Goal: Information Seeking & Learning: Learn about a topic

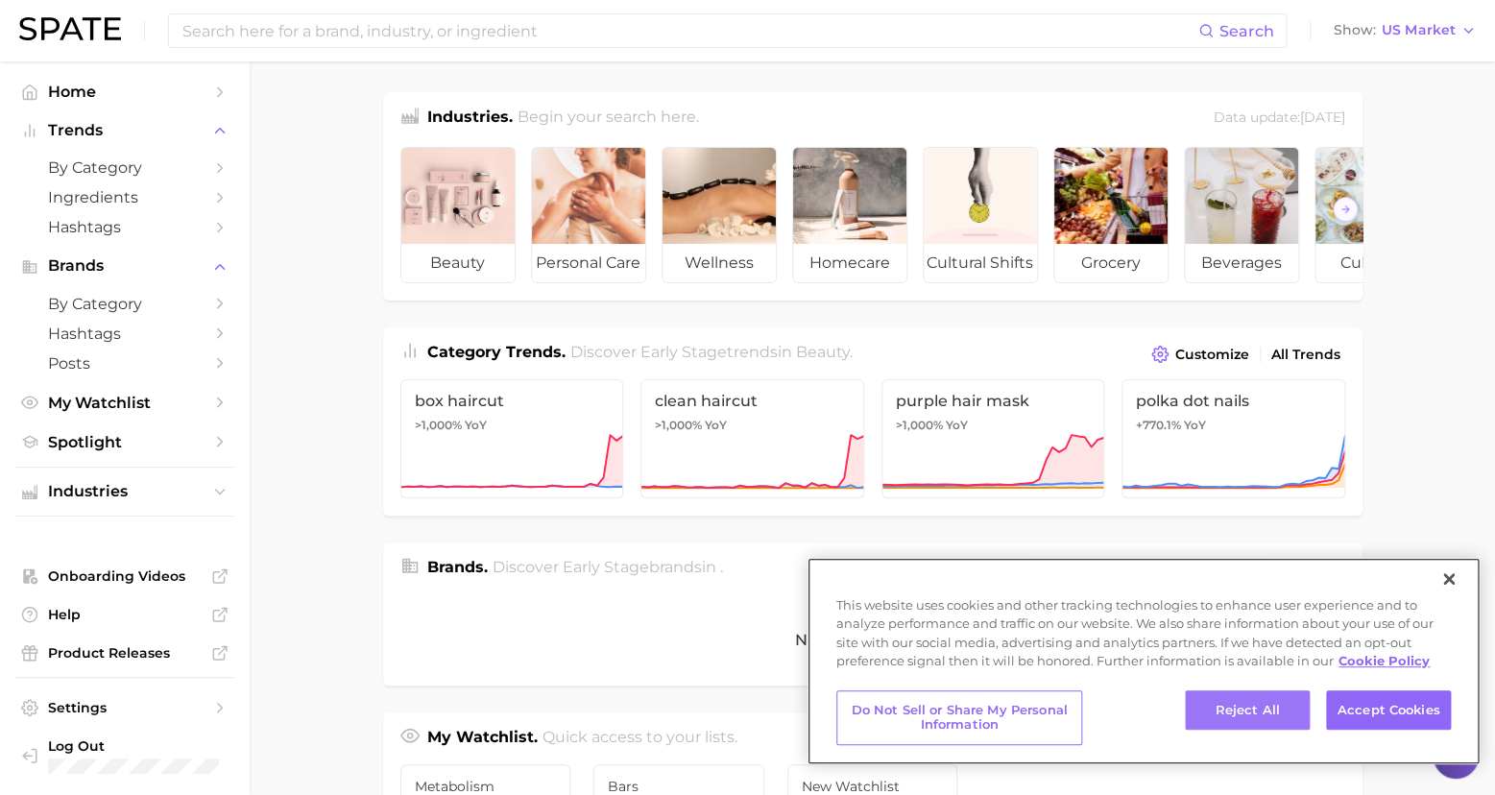
click at [1241, 704] on button "Reject All" at bounding box center [1247, 710] width 125 height 40
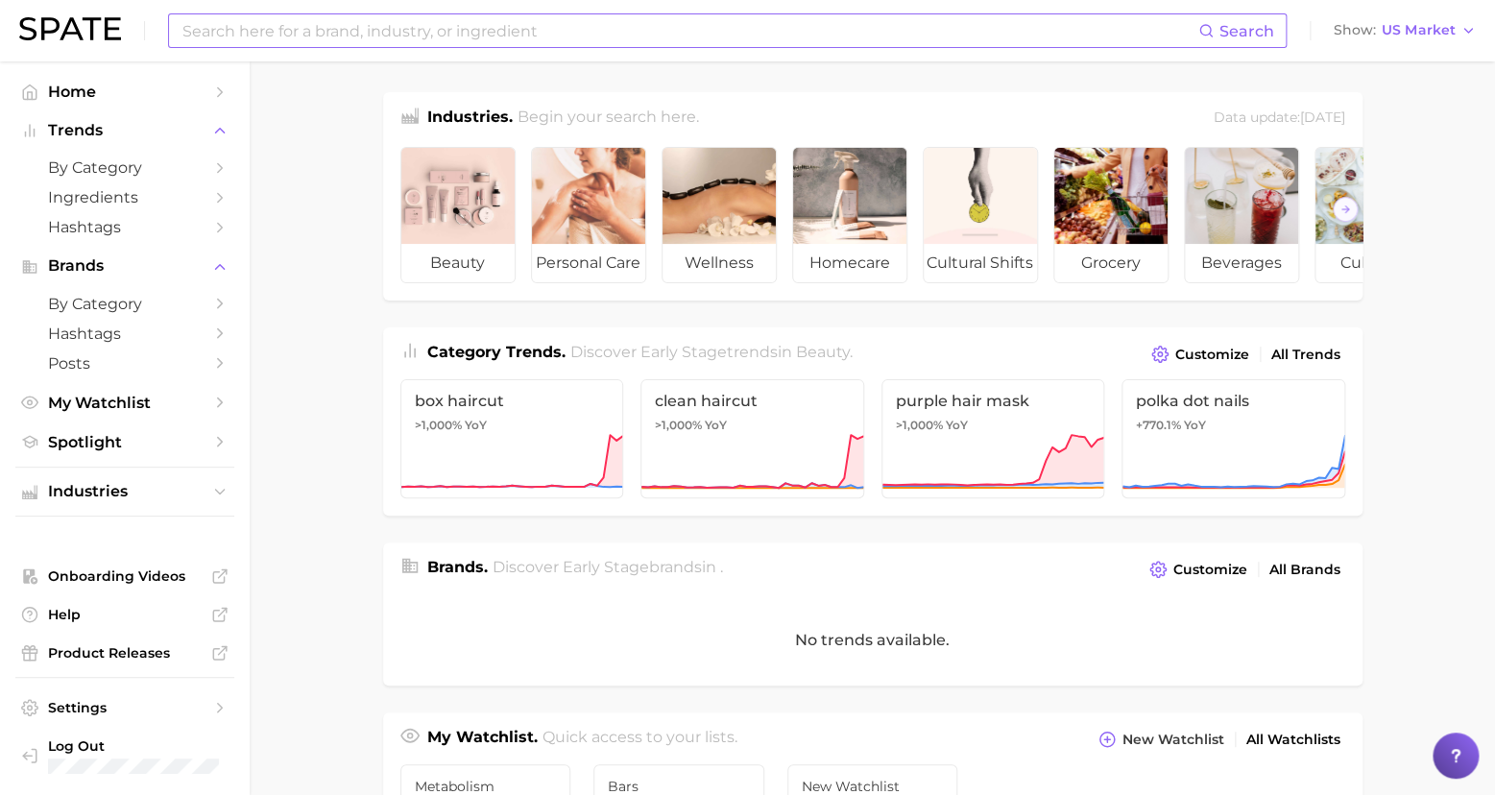
click at [275, 31] on input at bounding box center [690, 30] width 1018 height 33
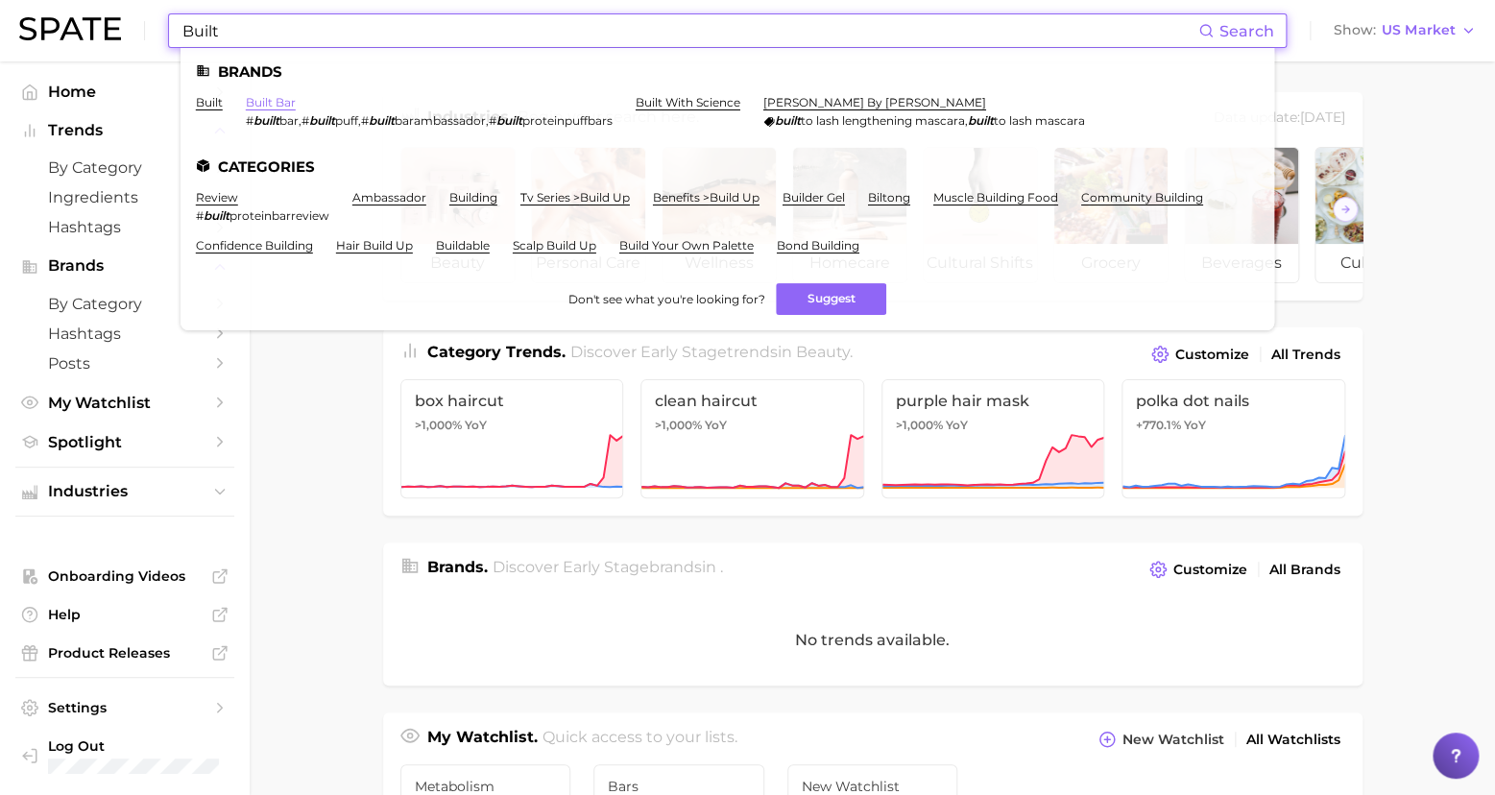
type input "Built"
click at [262, 100] on link "built bar" at bounding box center [271, 102] width 50 height 14
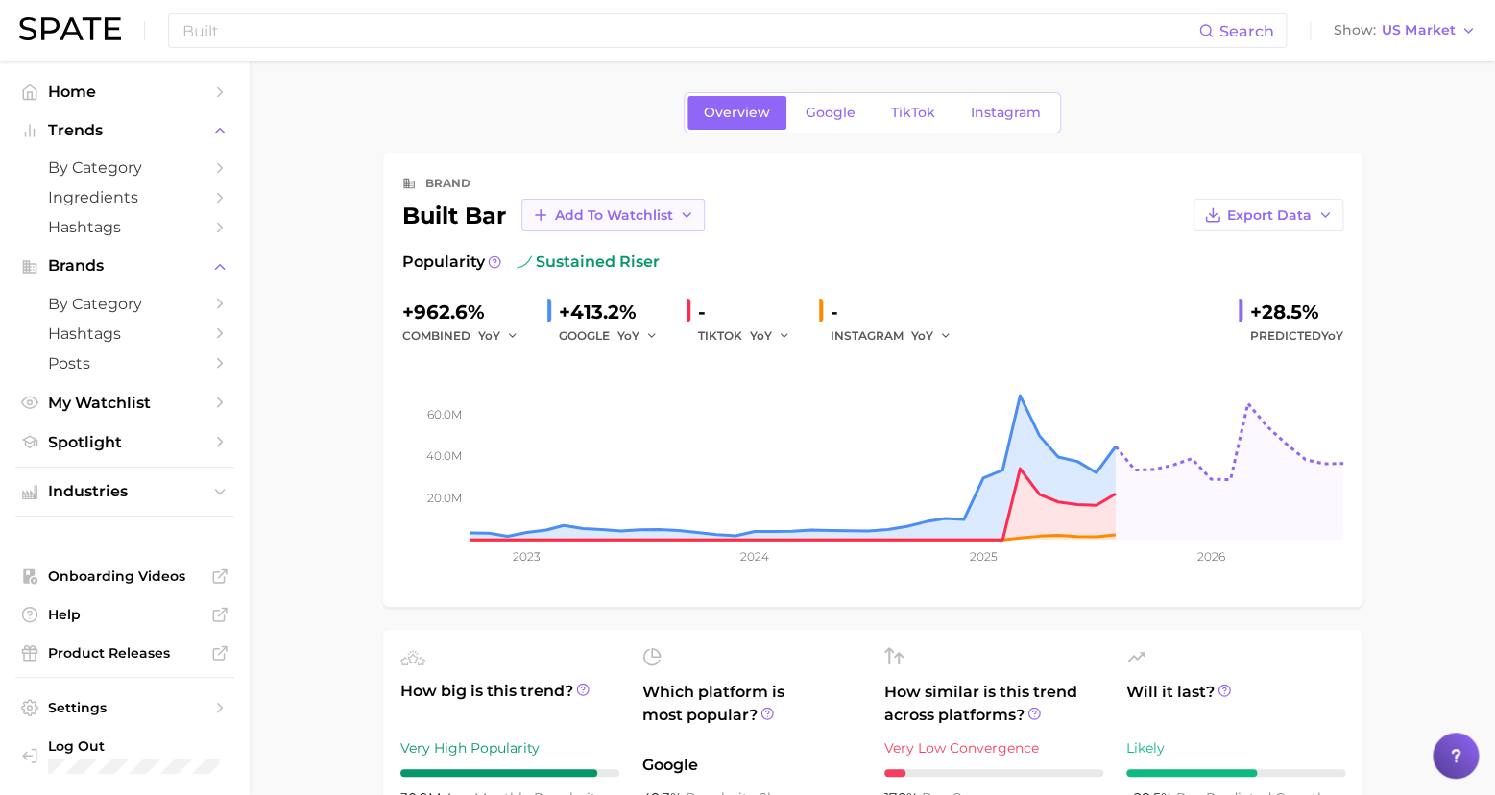
click at [616, 204] on button "Add to Watchlist" at bounding box center [612, 215] width 183 height 33
click at [557, 323] on span "Bars" at bounding box center [569, 321] width 31 height 16
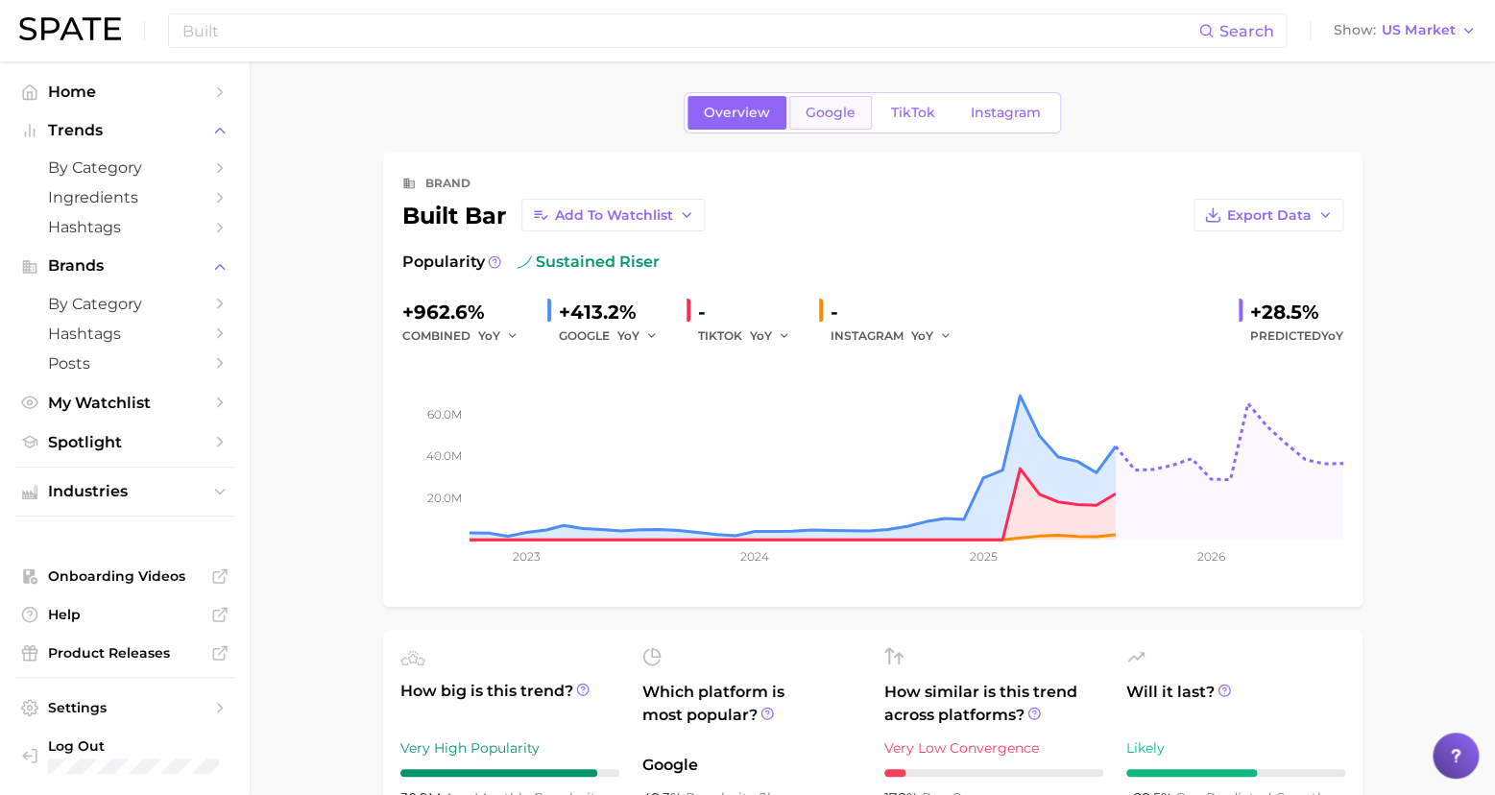
click at [831, 112] on span "Google" at bounding box center [831, 113] width 50 height 16
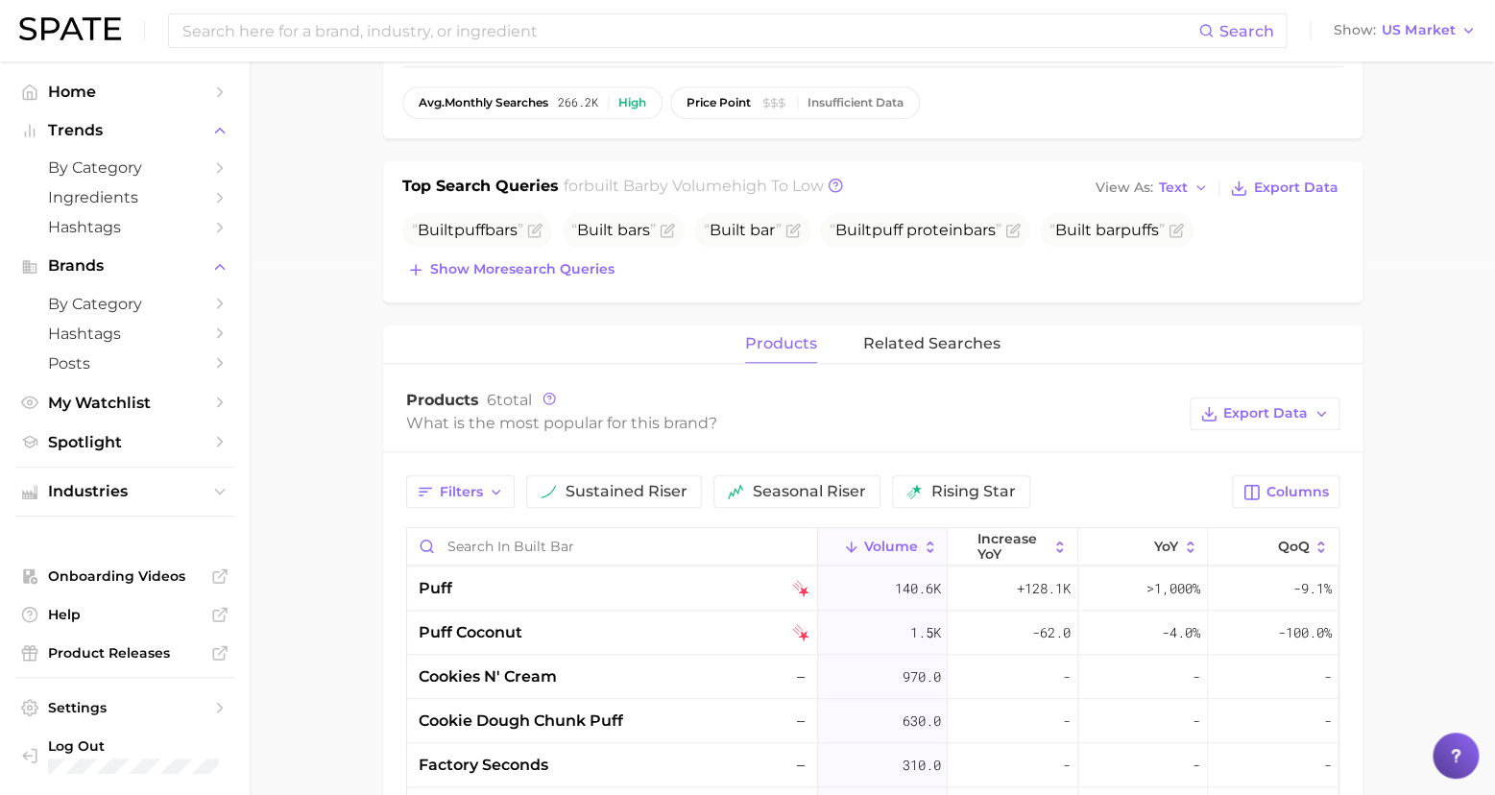
scroll to position [672, 0]
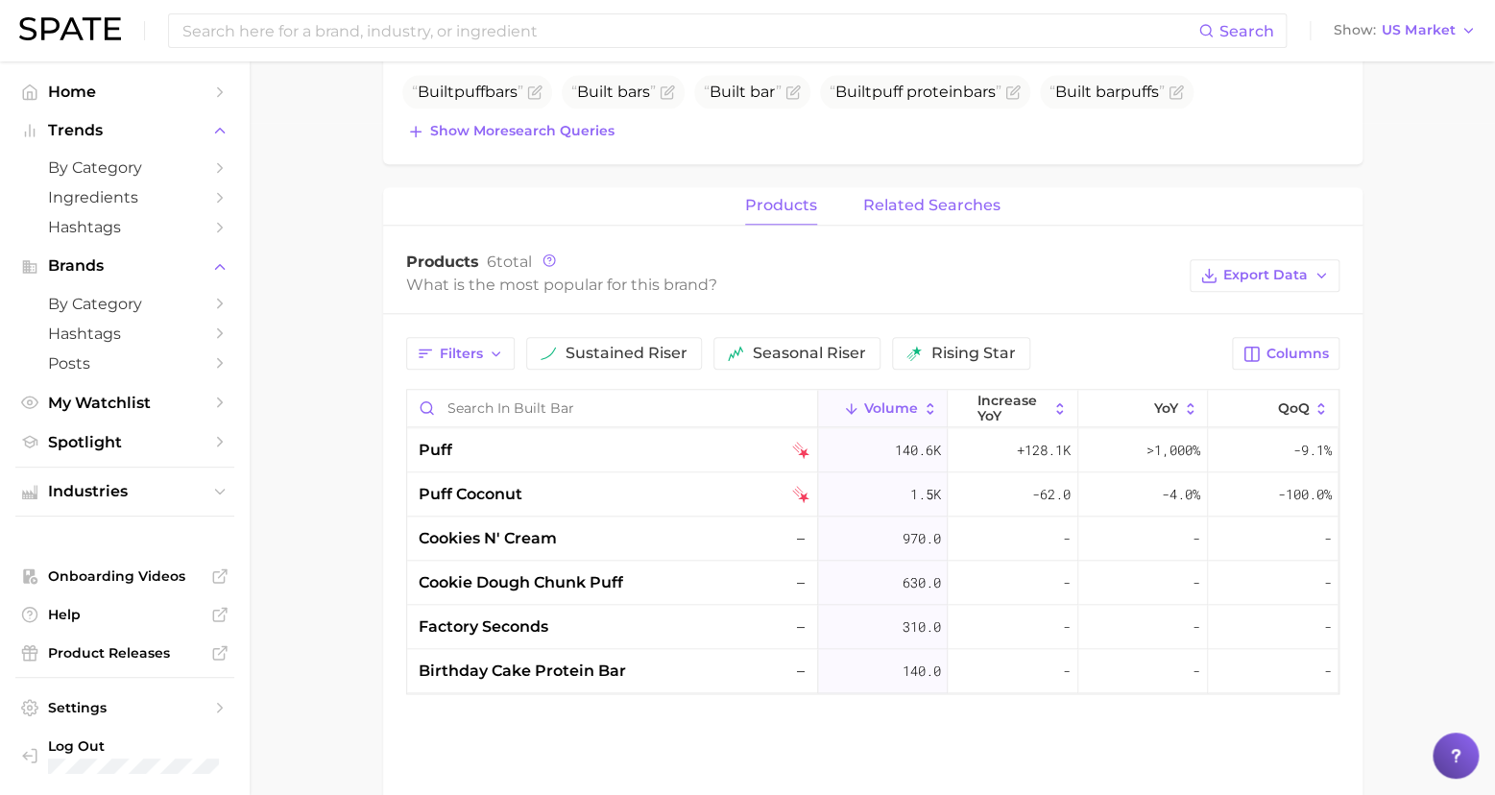
click at [920, 200] on span "related searches" at bounding box center [931, 205] width 137 height 17
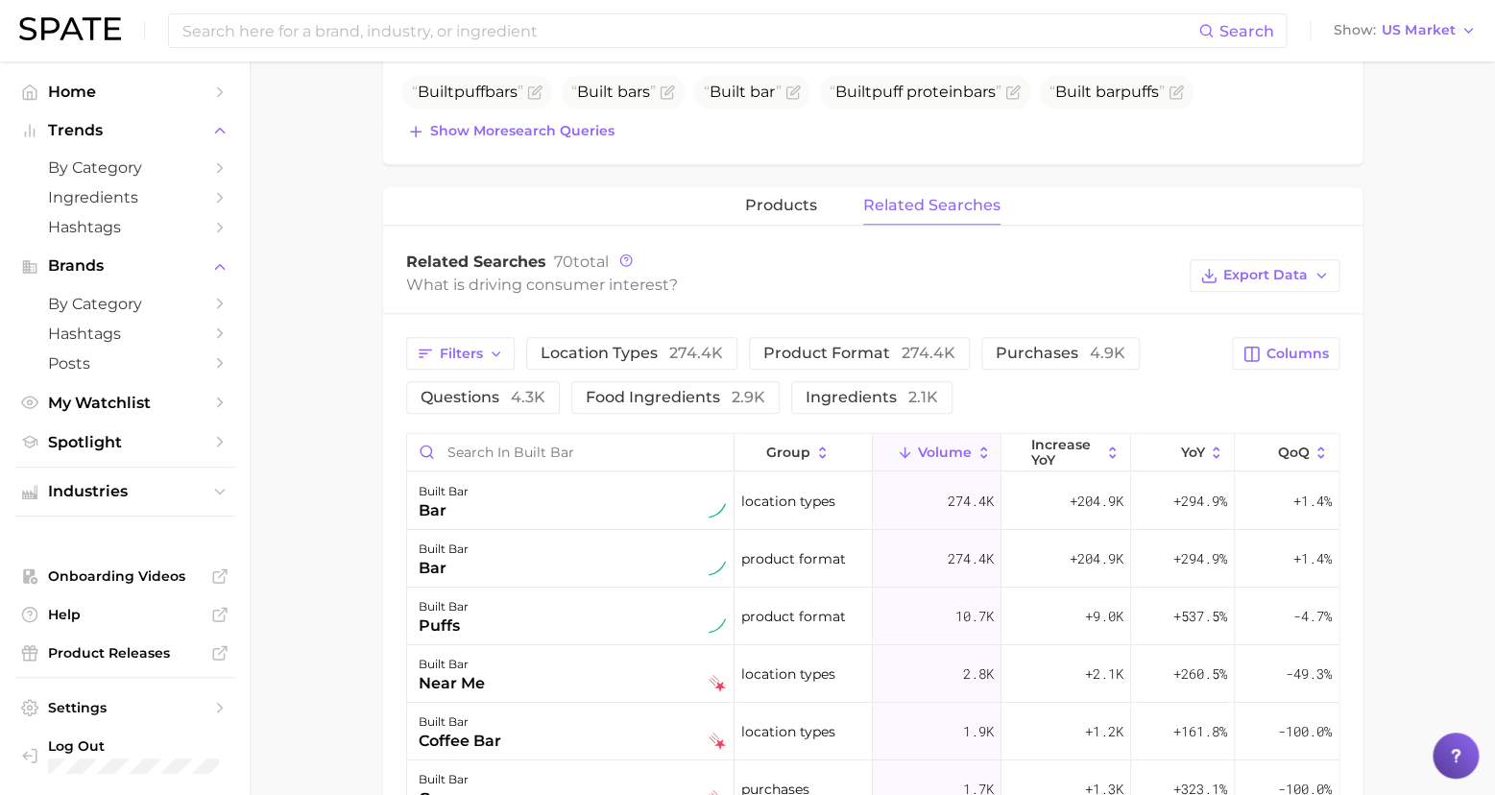
scroll to position [0, 0]
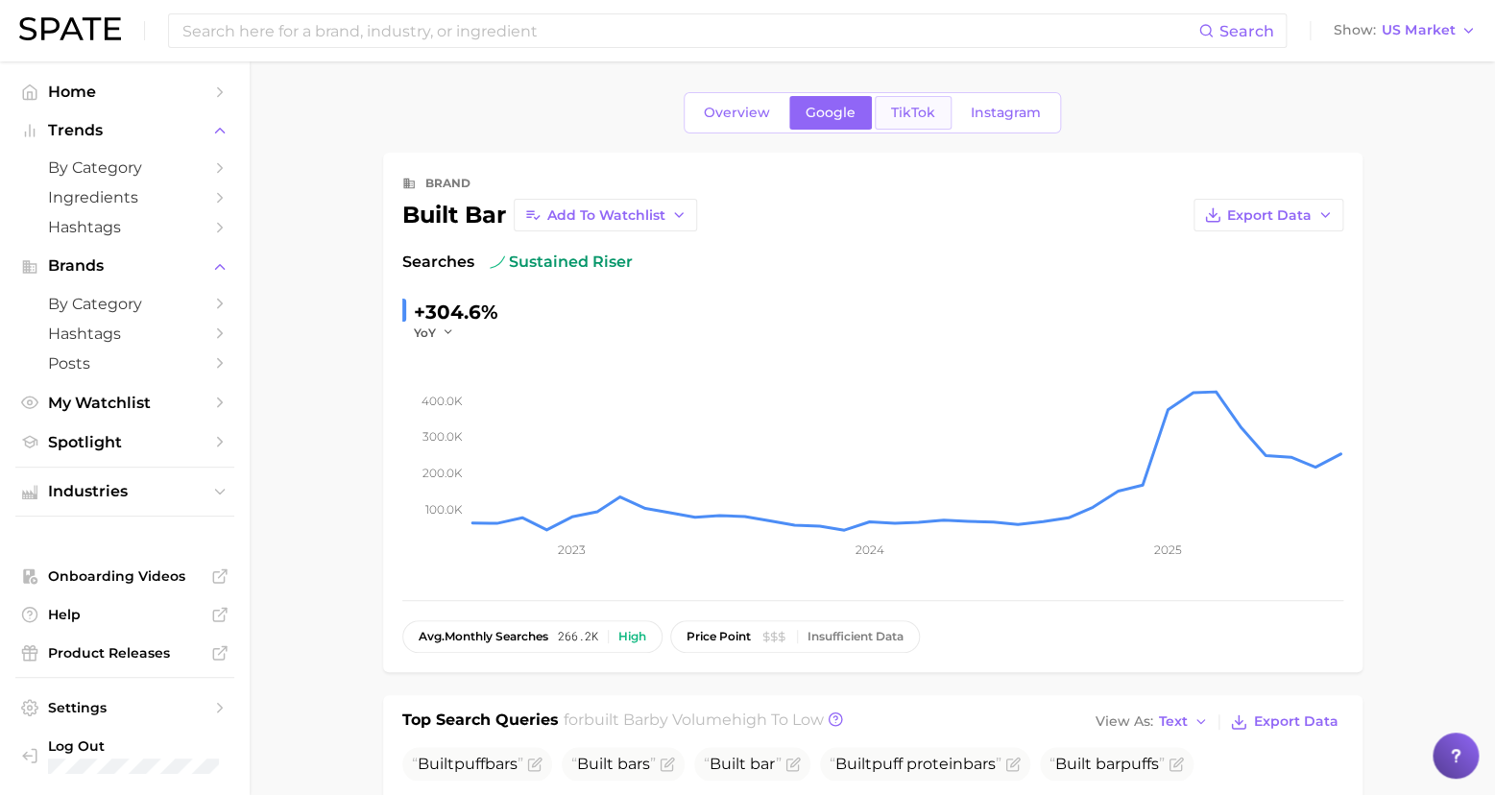
click at [914, 106] on span "TikTok" at bounding box center [913, 113] width 44 height 16
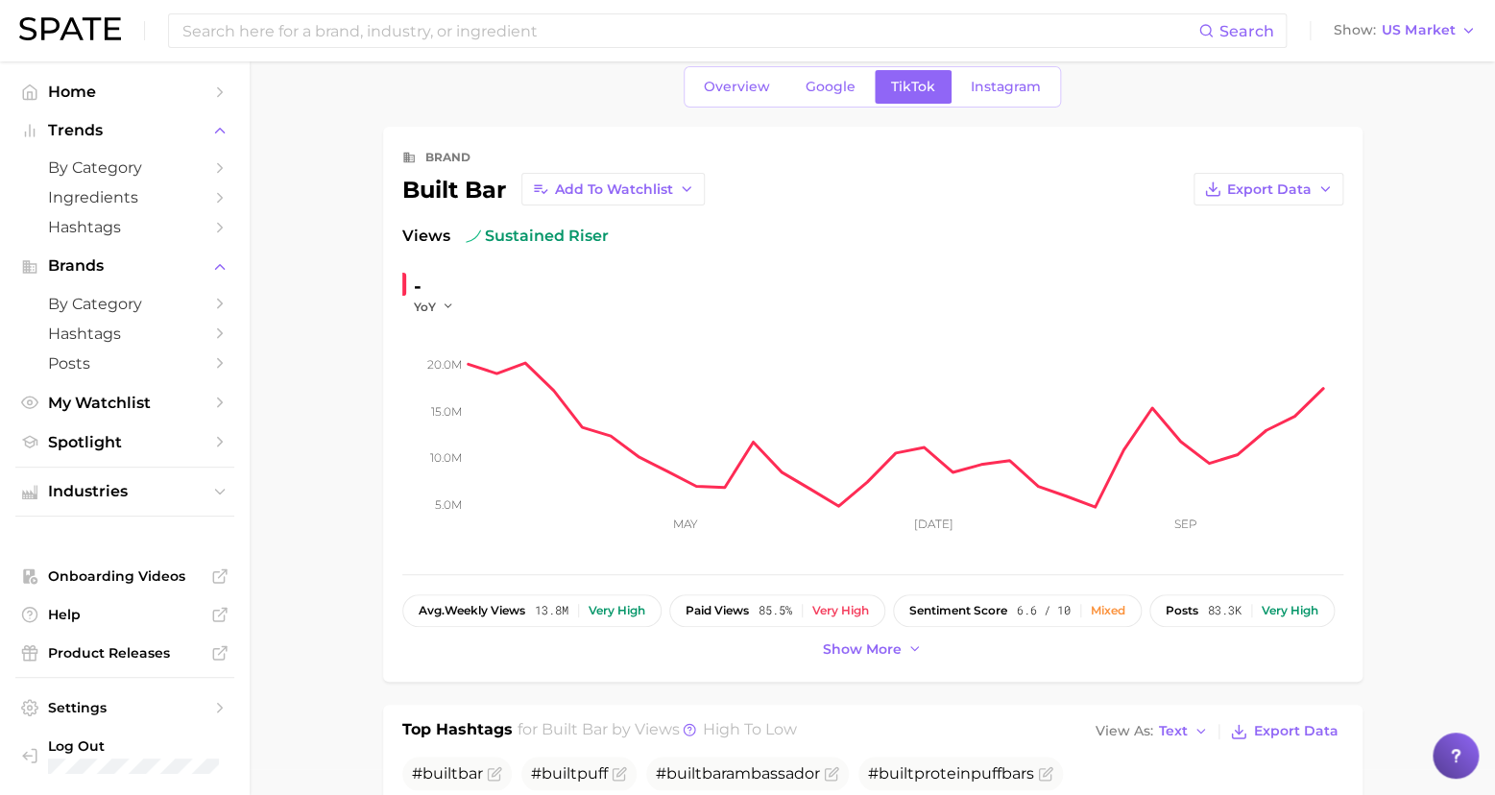
scroll to position [412, 0]
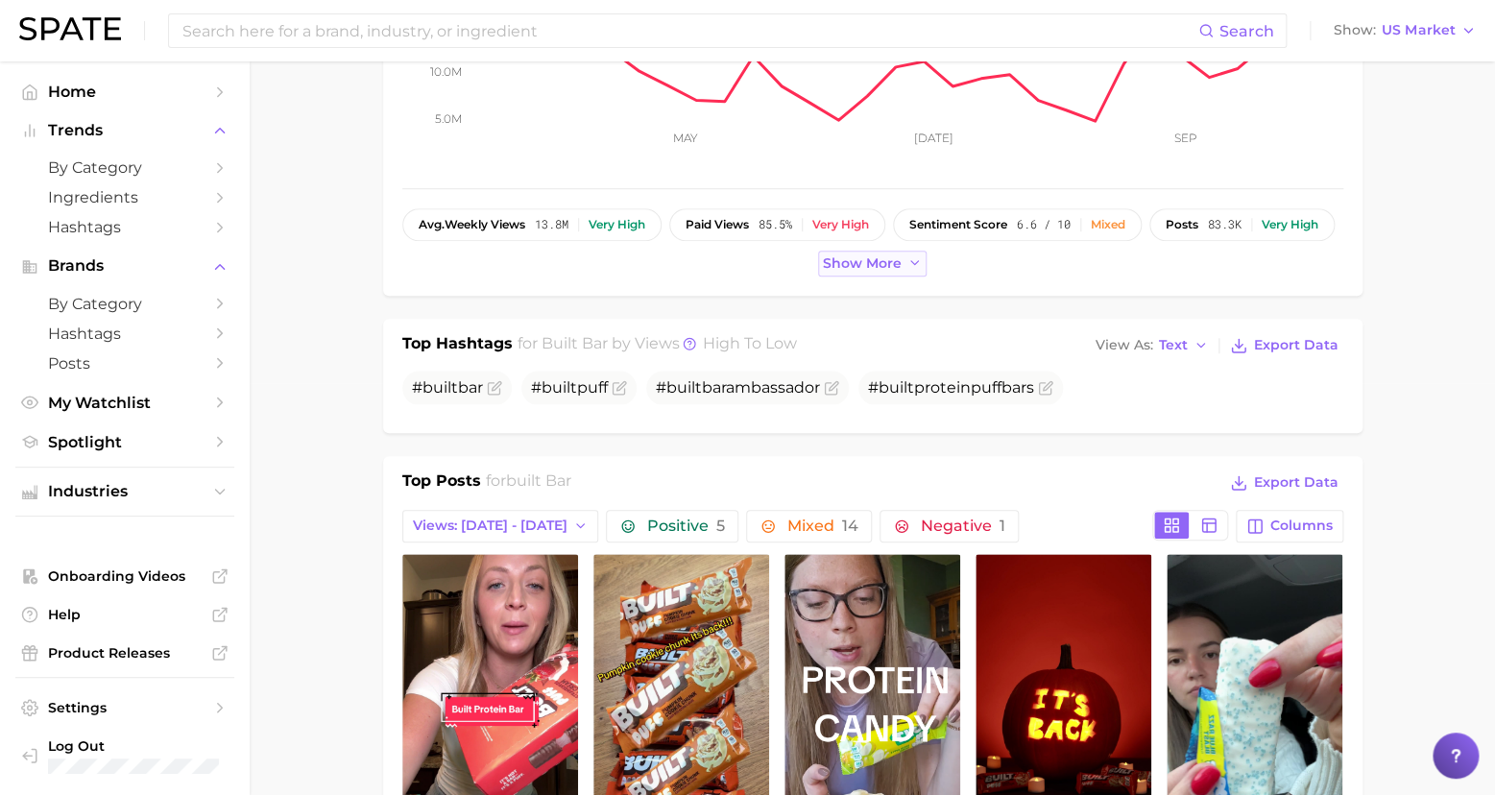
click at [862, 262] on span "Show more" at bounding box center [862, 263] width 79 height 16
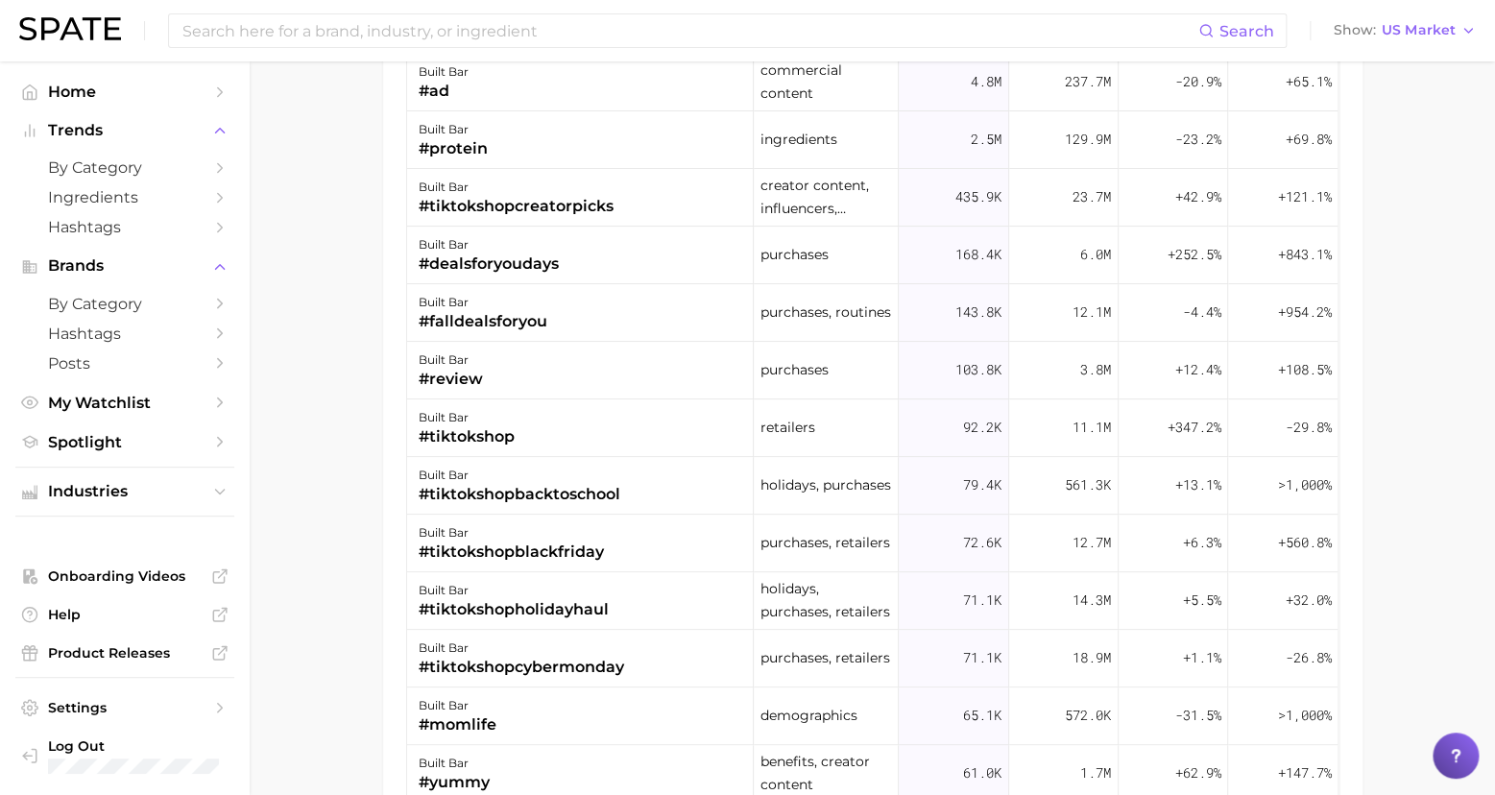
scroll to position [1222, 0]
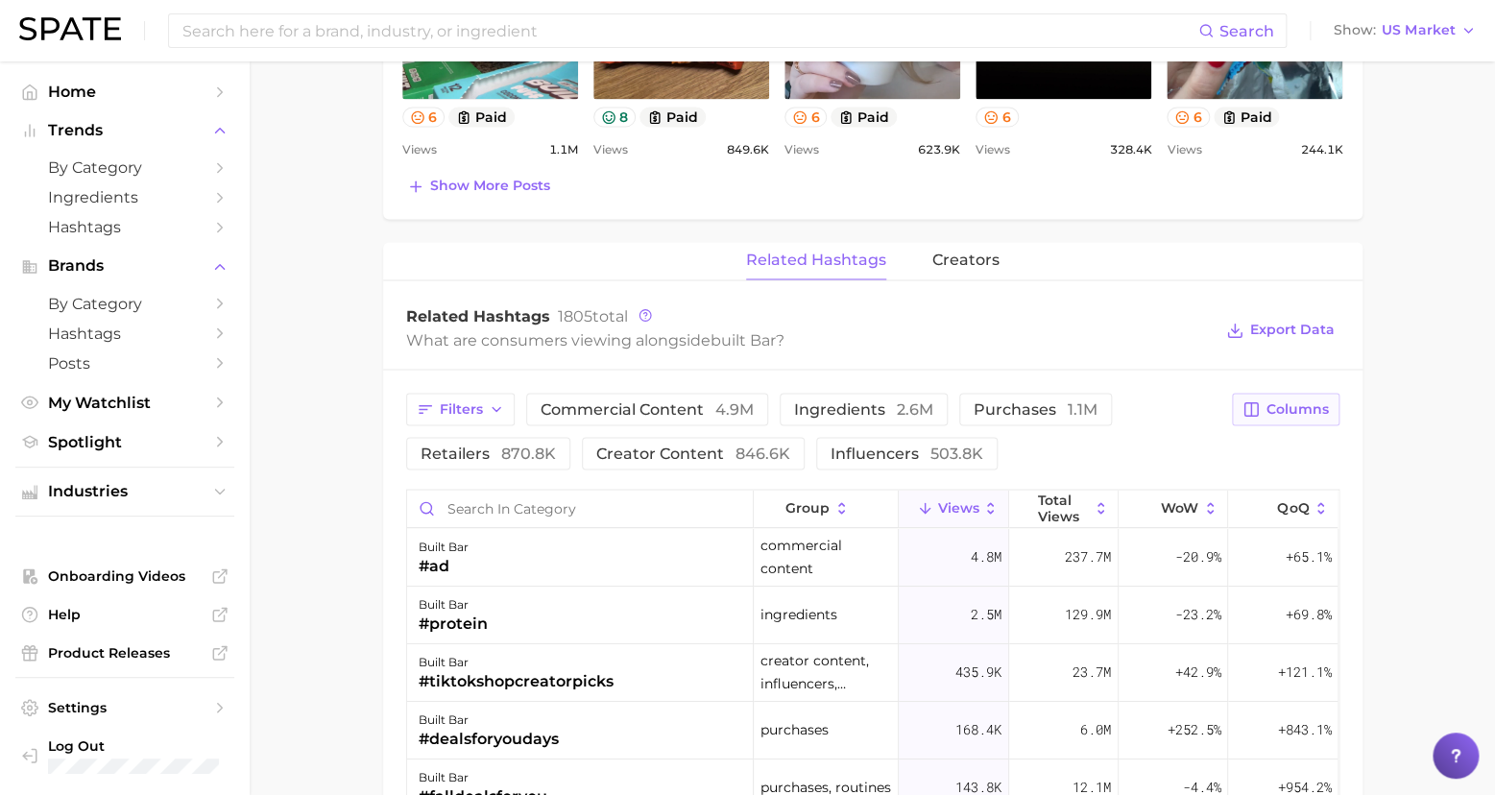
click at [1296, 400] on span "Columns" at bounding box center [1298, 408] width 62 height 16
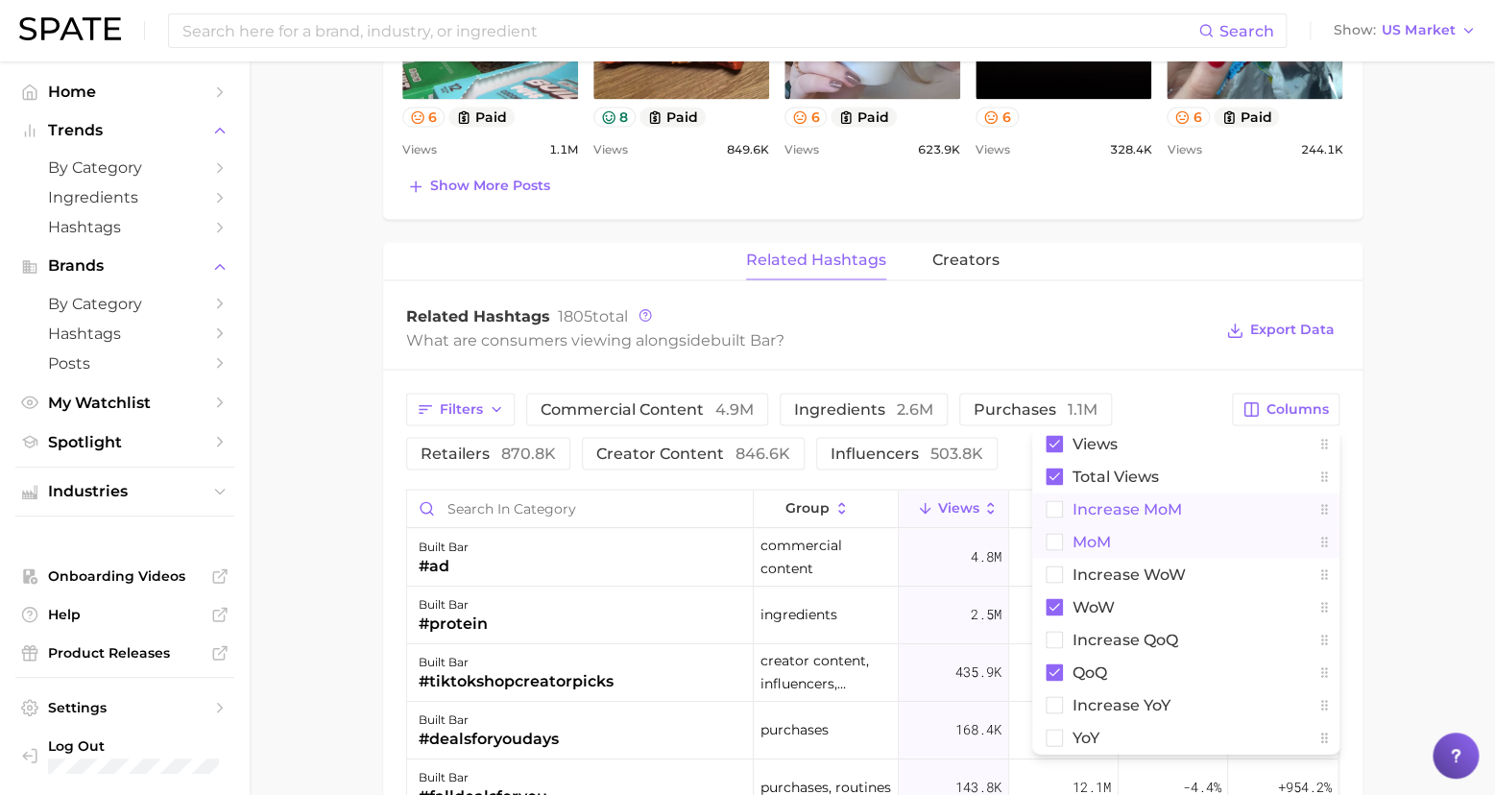
drag, startPoint x: 1142, startPoint y: 496, endPoint x: 1125, endPoint y: 513, distance: 23.1
click at [1142, 500] on span "increase MoM" at bounding box center [1127, 508] width 109 height 16
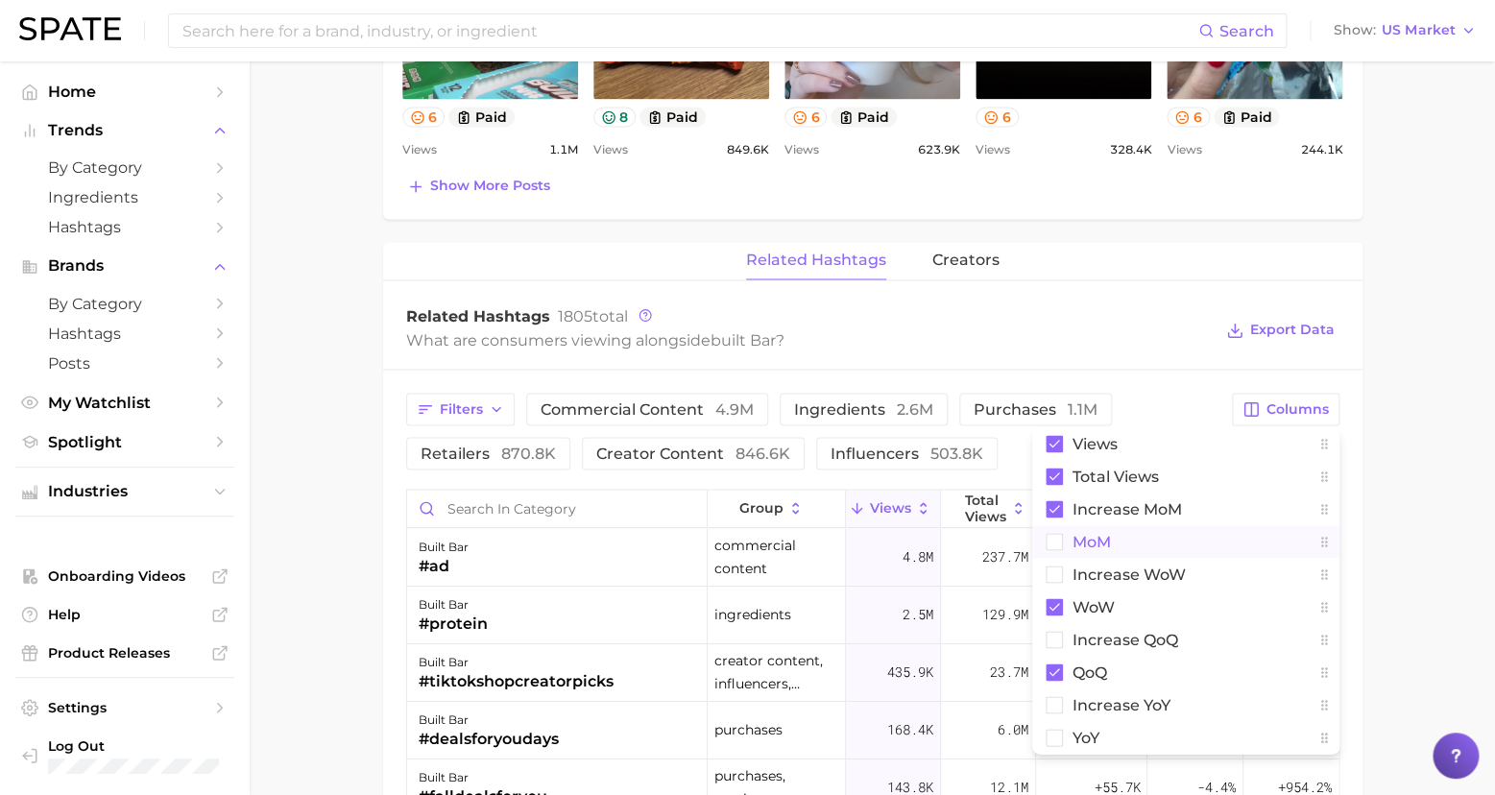
click at [1098, 533] on span "MoM" at bounding box center [1092, 541] width 38 height 16
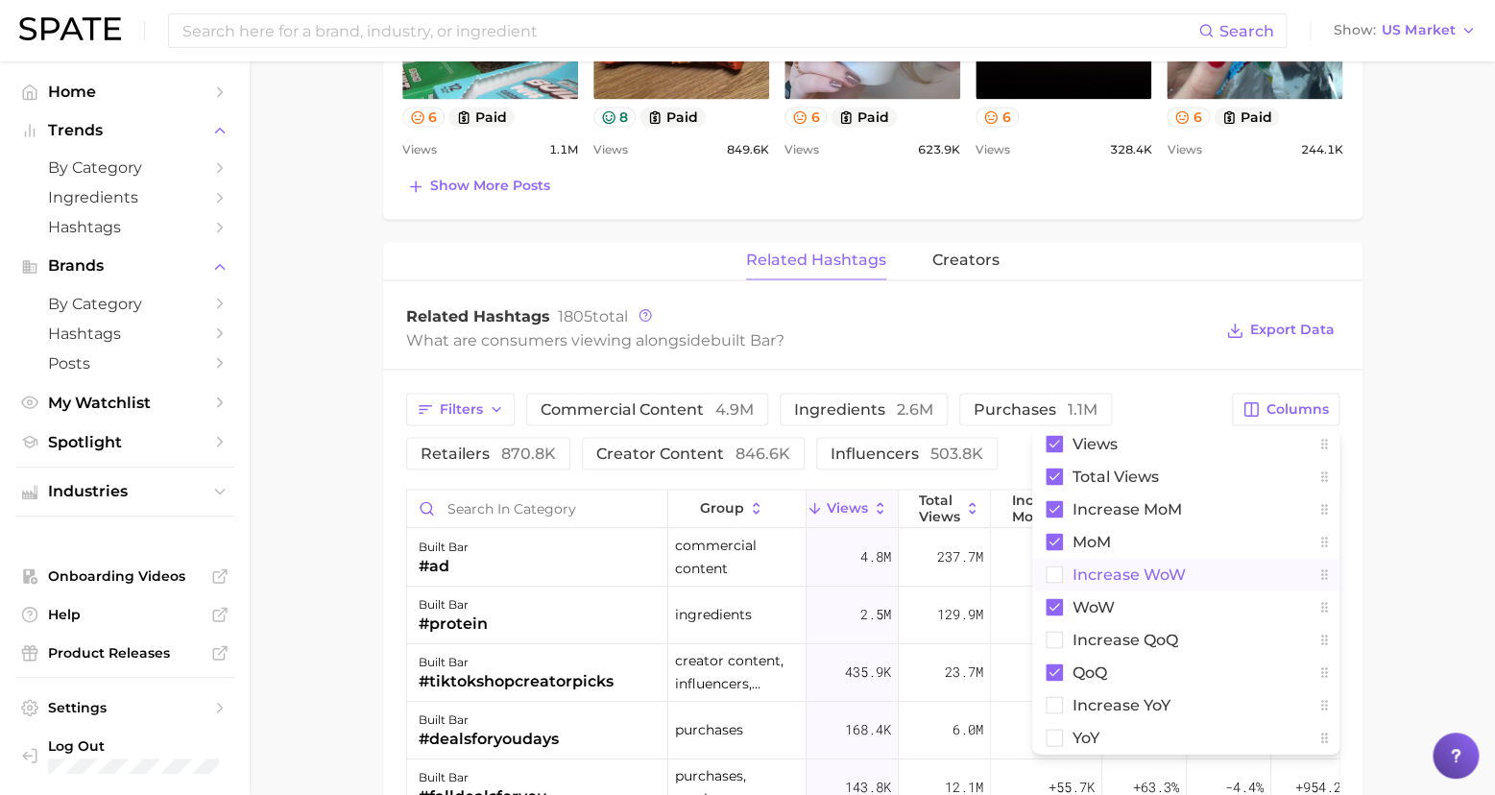
click at [1095, 566] on span "Increase WoW" at bounding box center [1129, 574] width 113 height 16
click at [1148, 632] on span "increase QoQ" at bounding box center [1126, 639] width 106 height 16
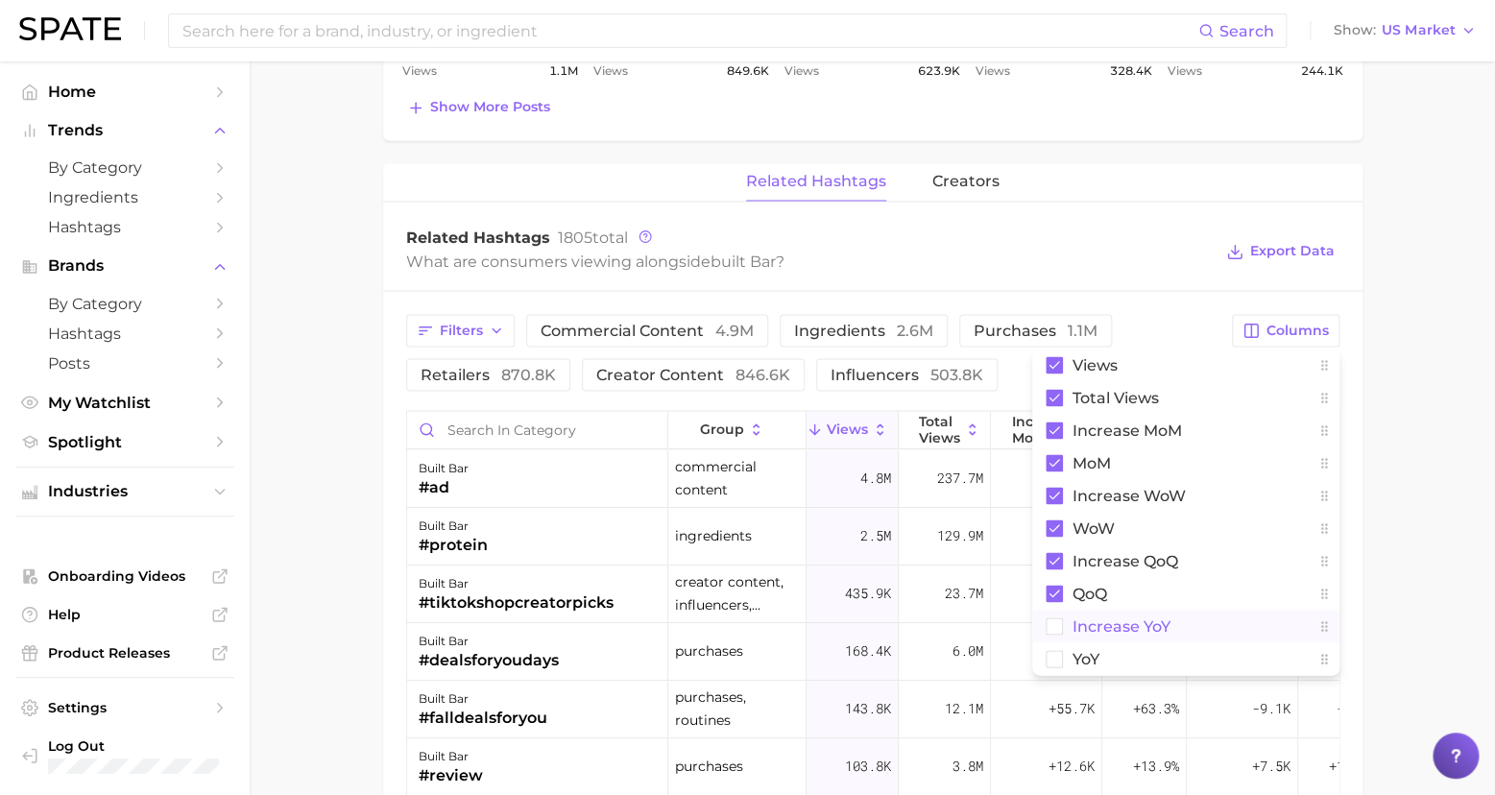
click at [1096, 617] on span "increase YoY" at bounding box center [1122, 625] width 98 height 16
drag, startPoint x: 1058, startPoint y: 649, endPoint x: 1068, endPoint y: 646, distance: 10.0
click at [1058, 650] on rect at bounding box center [1054, 658] width 16 height 16
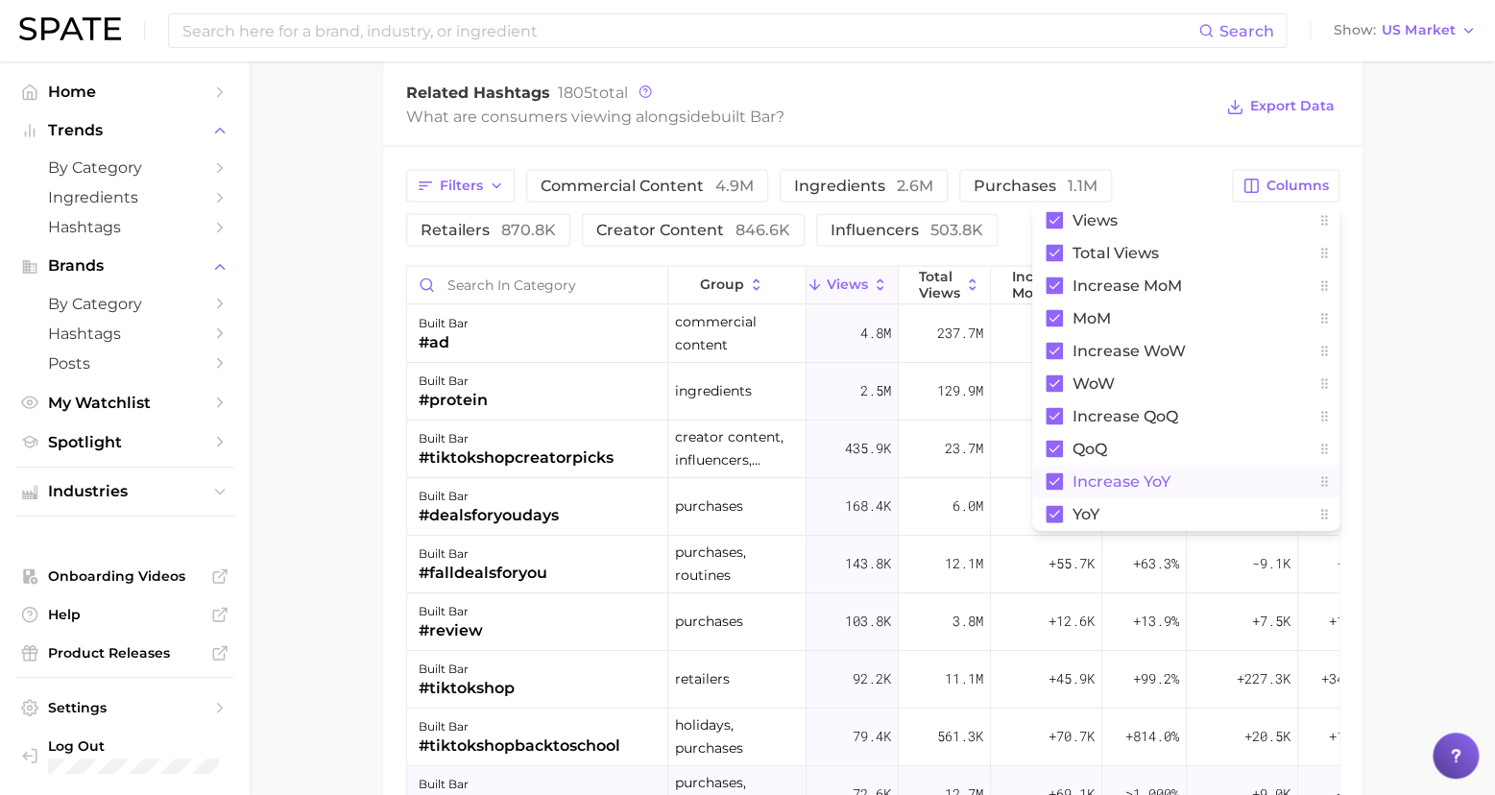
scroll to position [362, 0]
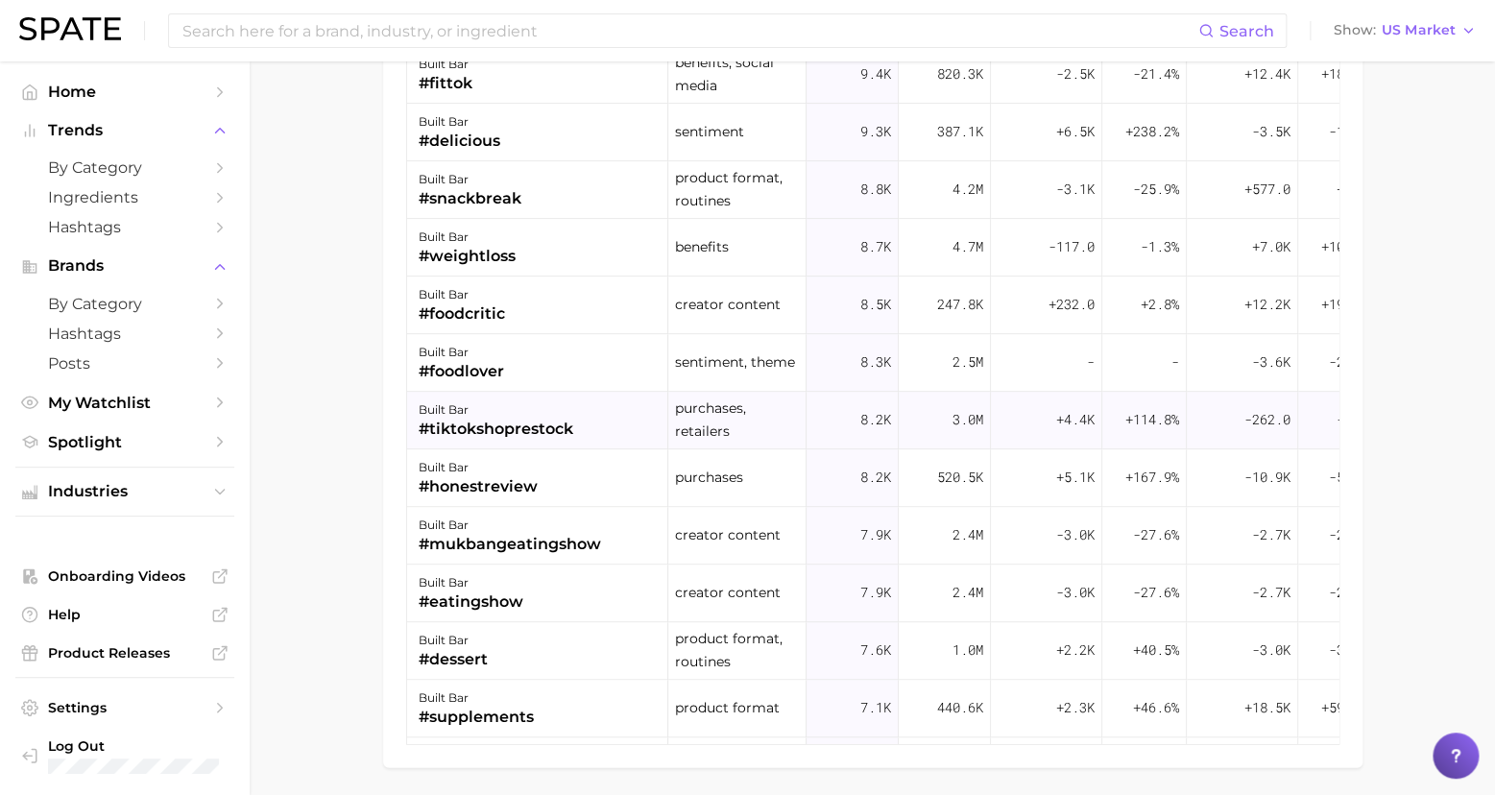
scroll to position [3905, 0]
